Goal: Information Seeking & Learning: Learn about a topic

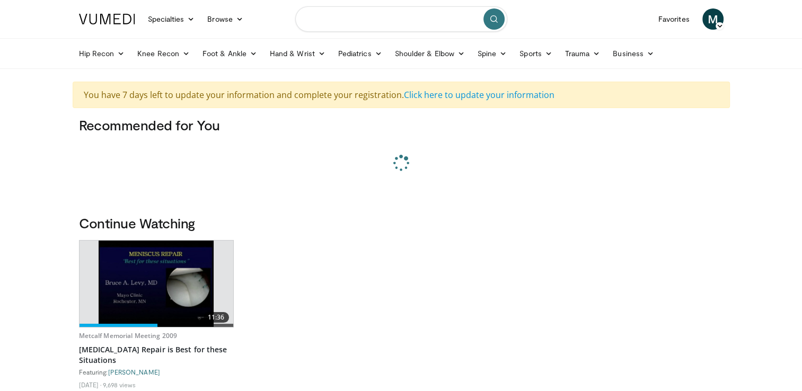
click at [380, 14] on input "Search topics, interventions" at bounding box center [401, 18] width 212 height 25
type input "*"
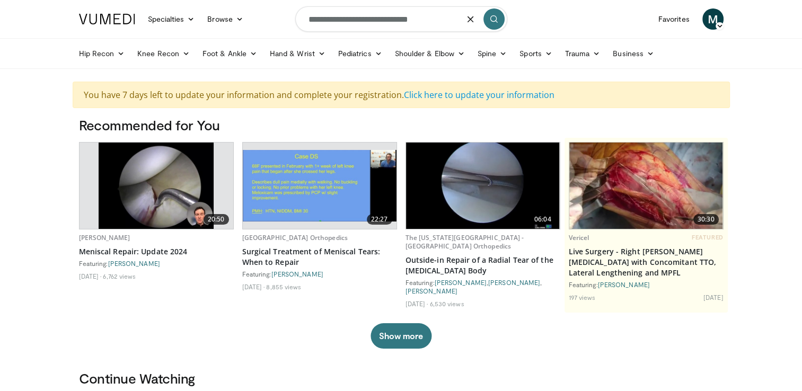
type input "**********"
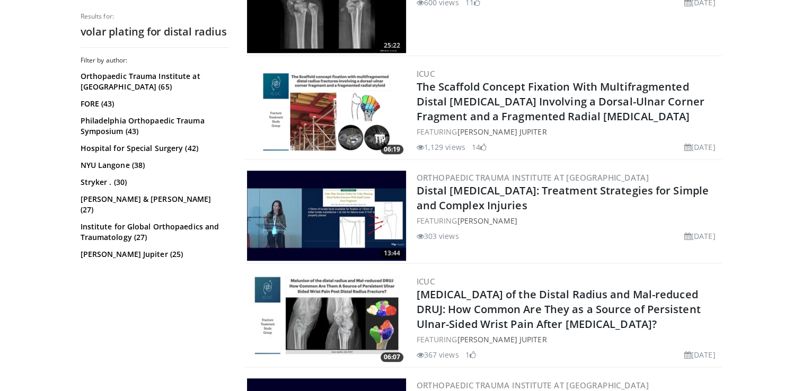
scroll to position [1014, 0]
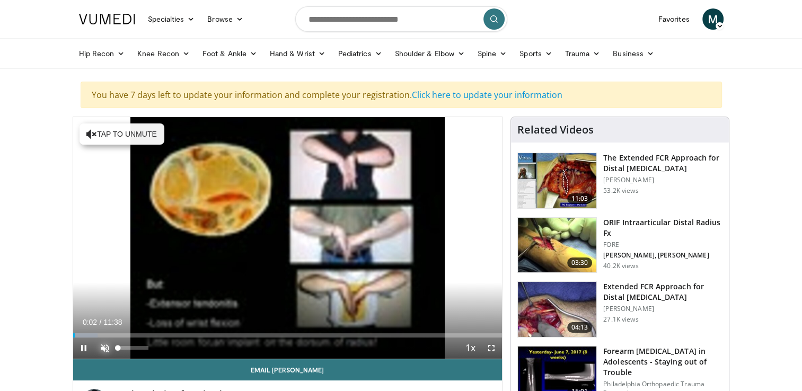
click at [107, 346] on span "Video Player" at bounding box center [104, 348] width 21 height 21
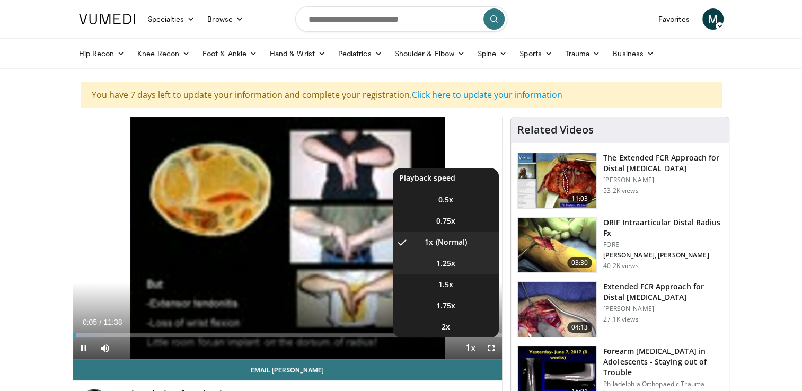
click at [441, 259] on span "1.25x" at bounding box center [445, 263] width 19 height 11
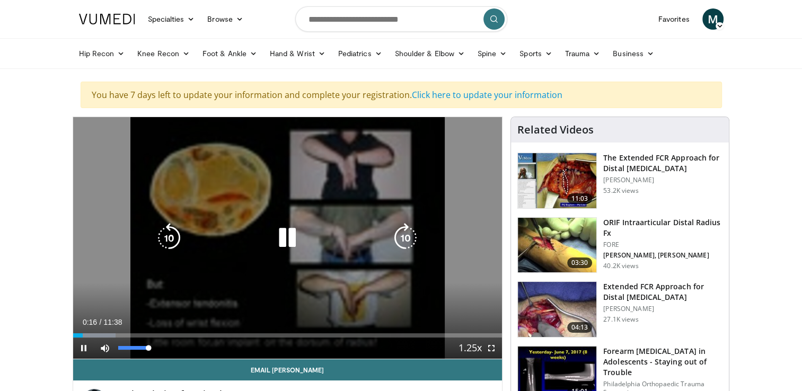
drag, startPoint x: 147, startPoint y: 347, endPoint x: 168, endPoint y: 347, distance: 21.2
click at [168, 347] on div "Current Time 0:16 / Duration 11:38 Pause Skip Backward Skip Forward Mute 100% L…" at bounding box center [288, 348] width 430 height 21
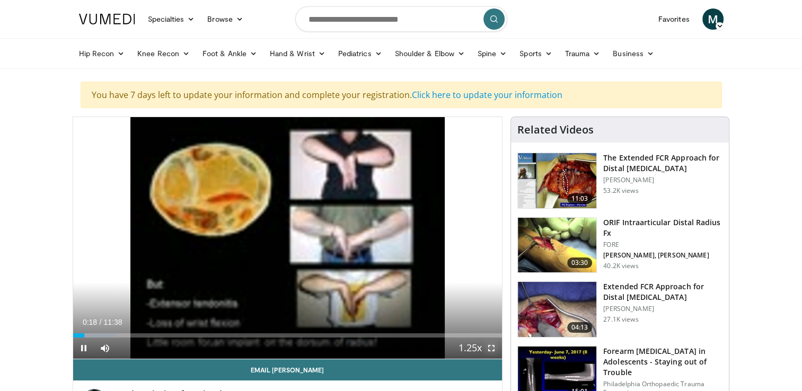
click at [493, 342] on span "Video Player" at bounding box center [491, 348] width 21 height 21
